Goal: Find specific page/section: Find specific page/section

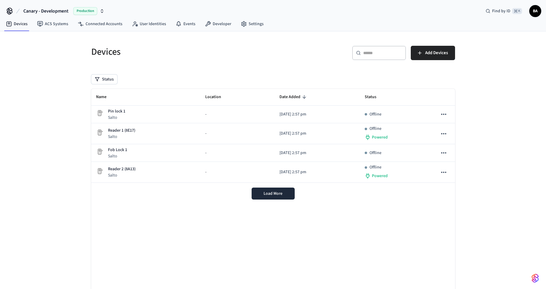
click at [93, 10] on span "Production" at bounding box center [85, 11] width 24 height 8
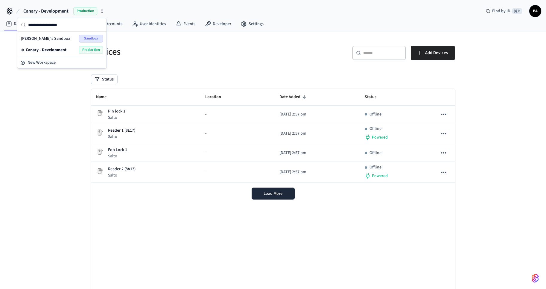
click at [64, 48] on span "Canary - Development" at bounding box center [46, 50] width 41 height 6
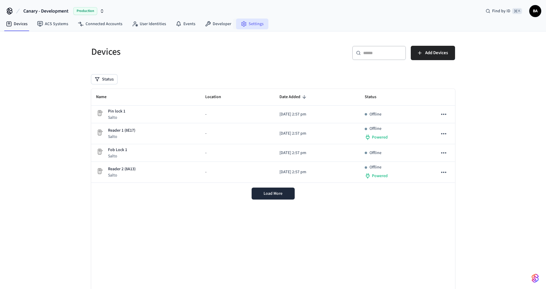
click at [253, 22] on link "Settings" at bounding box center [252, 24] width 32 height 11
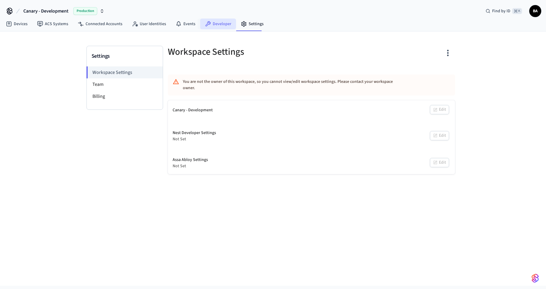
click at [200, 22] on link "Developer" at bounding box center [218, 24] width 36 height 11
